Goal: Task Accomplishment & Management: Use online tool/utility

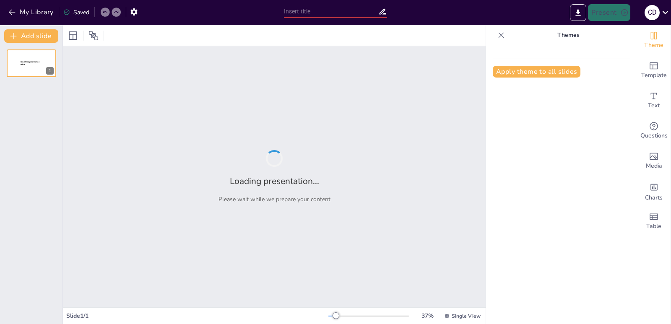
type input "Transformación Digital Educativa: Aulas Conectadas en [GEOGRAPHIC_DATA][PERSON_…"
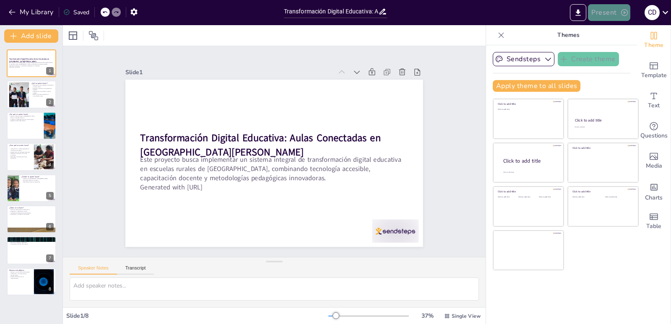
click at [604, 12] on button "Present" at bounding box center [609, 12] width 42 height 17
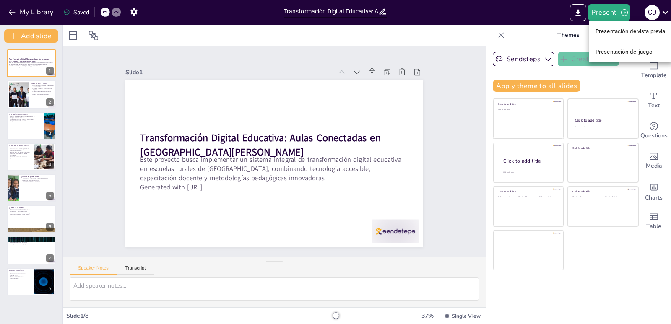
click at [603, 30] on font "Presentación de vista previa" at bounding box center [630, 31] width 70 height 6
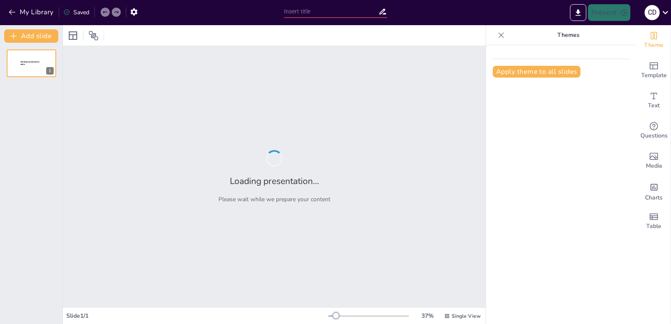
type input "Transformación Digital Educativa: Aulas Conectadas en [GEOGRAPHIC_DATA][PERSON_…"
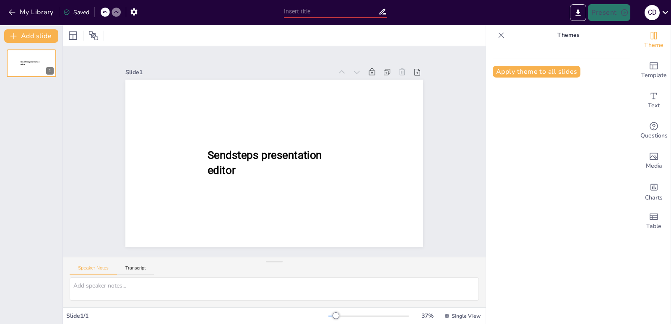
type input "Transformación Digital Educativa: Aulas Conectadas en [GEOGRAPHIC_DATA][PERSON_…"
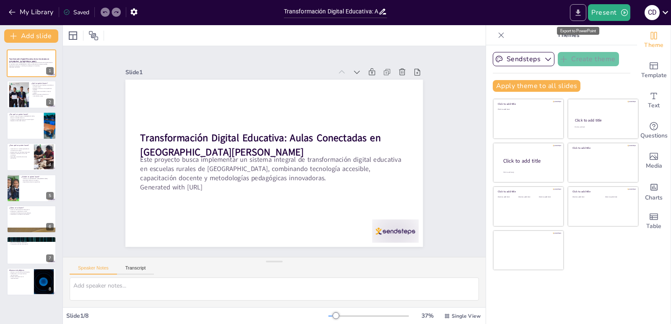
click at [582, 15] on icon "Export to PowerPoint" at bounding box center [578, 12] width 9 height 9
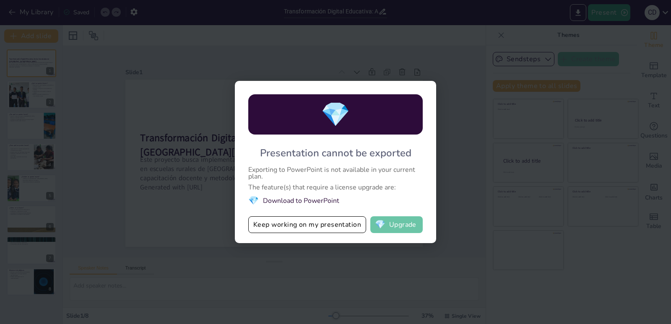
click at [408, 224] on button "💎 Upgrade" at bounding box center [396, 224] width 52 height 17
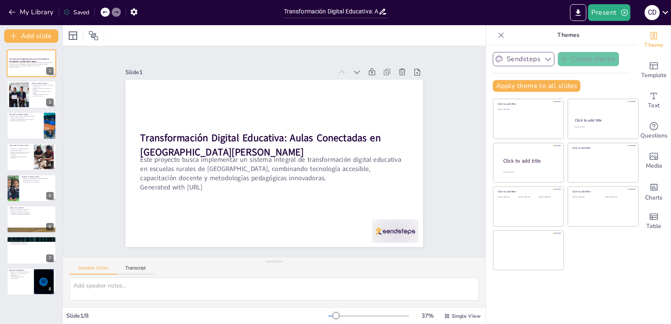
click at [535, 54] on button "Sendsteps" at bounding box center [524, 59] width 62 height 14
click at [533, 72] on div "Sendsteps Themes" at bounding box center [530, 73] width 75 height 11
click at [535, 78] on div "Sendsteps Themes" at bounding box center [530, 73] width 75 height 11
click at [251, 30] on div at bounding box center [274, 35] width 423 height 21
click at [392, 226] on div at bounding box center [395, 231] width 47 height 23
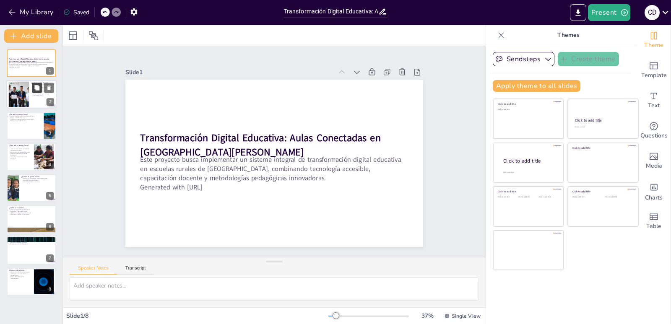
click at [35, 90] on icon at bounding box center [37, 88] width 6 height 6
type textarea "Las aulas digitales conectadas son el corazón del proyecto, ya que permiten a l…"
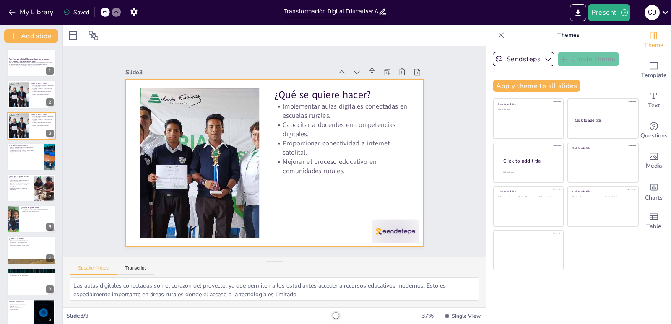
click at [392, 227] on div at bounding box center [395, 231] width 47 height 23
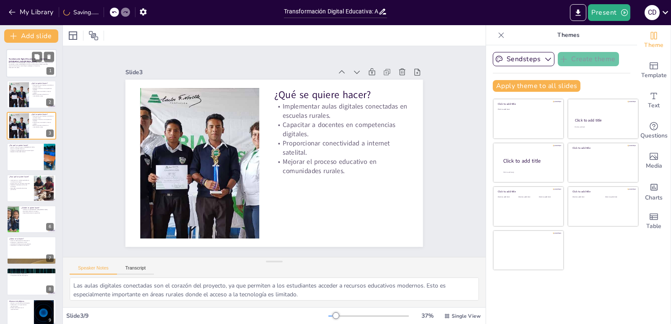
click at [18, 57] on div at bounding box center [31, 63] width 50 height 29
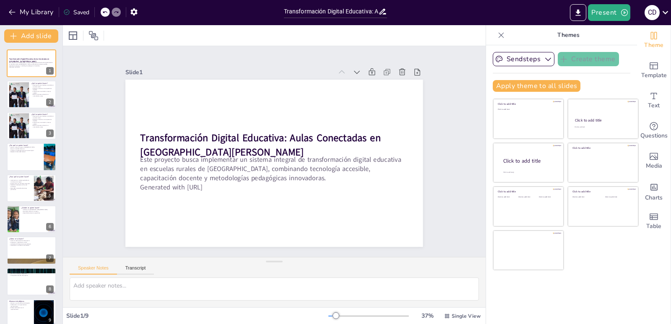
click at [497, 36] on icon at bounding box center [501, 35] width 8 height 8
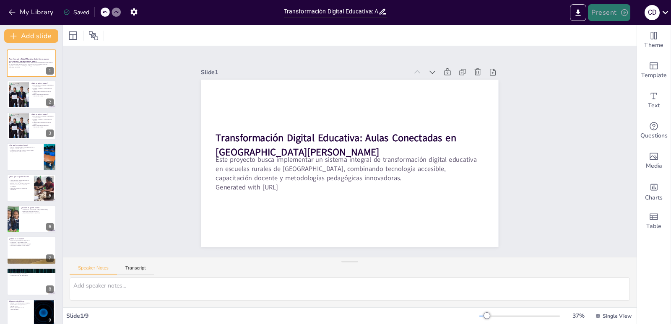
click at [608, 17] on button "Present" at bounding box center [609, 12] width 42 height 17
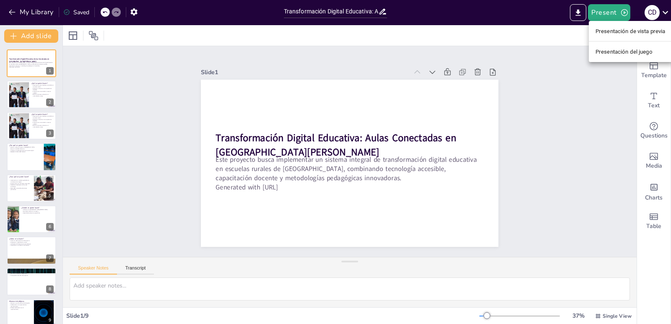
click at [614, 53] on font "Presentación del juego" at bounding box center [623, 52] width 57 height 6
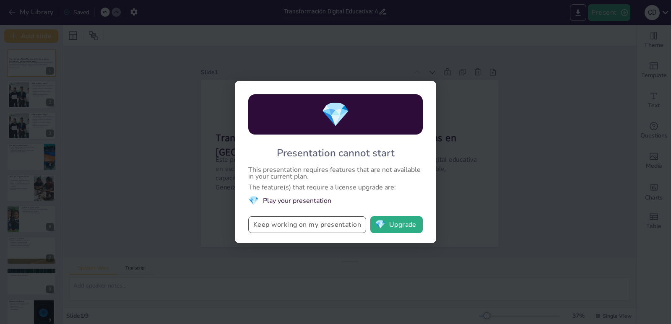
click at [343, 230] on button "Keep working on my presentation" at bounding box center [307, 224] width 118 height 17
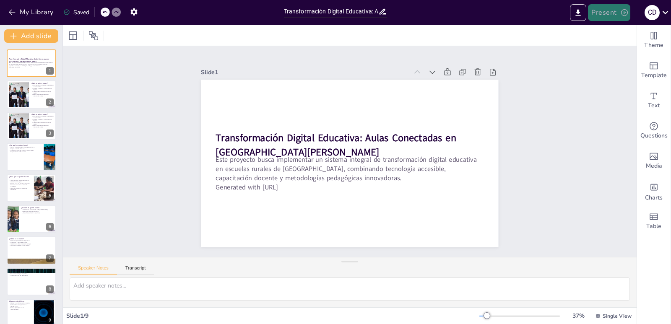
click at [605, 15] on button "Present" at bounding box center [609, 12] width 42 height 17
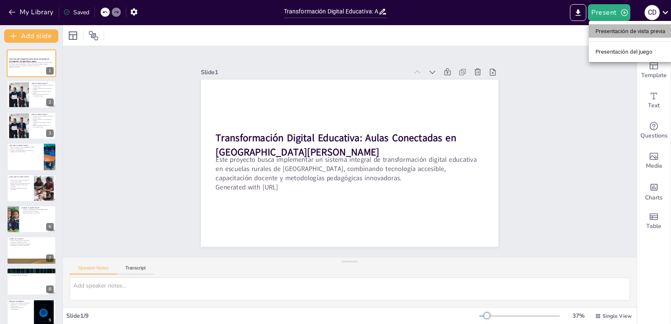
click at [607, 31] on font "Presentación de vista previa" at bounding box center [630, 31] width 70 height 6
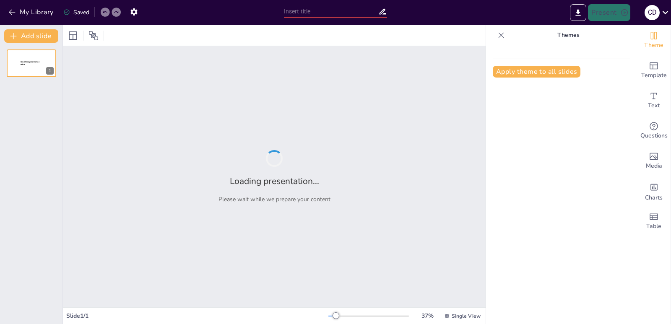
type input "Transformación Digital Educativa: Aulas Conectadas en [GEOGRAPHIC_DATA][PERSON_…"
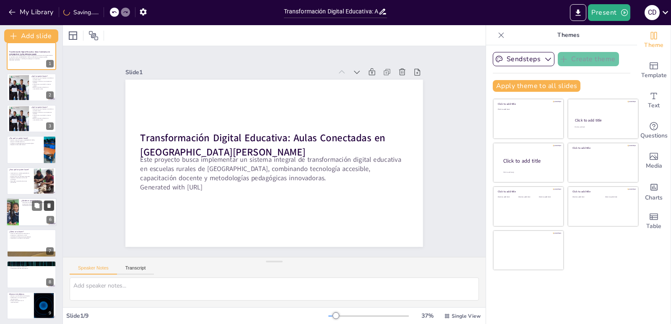
scroll to position [9, 0]
